Goal: Navigation & Orientation: Find specific page/section

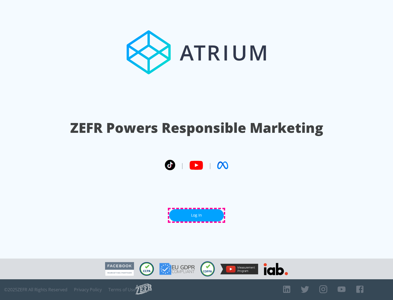
click at [197, 215] on link "Log In" at bounding box center [196, 215] width 55 height 12
